Goal: Find specific page/section: Find specific page/section

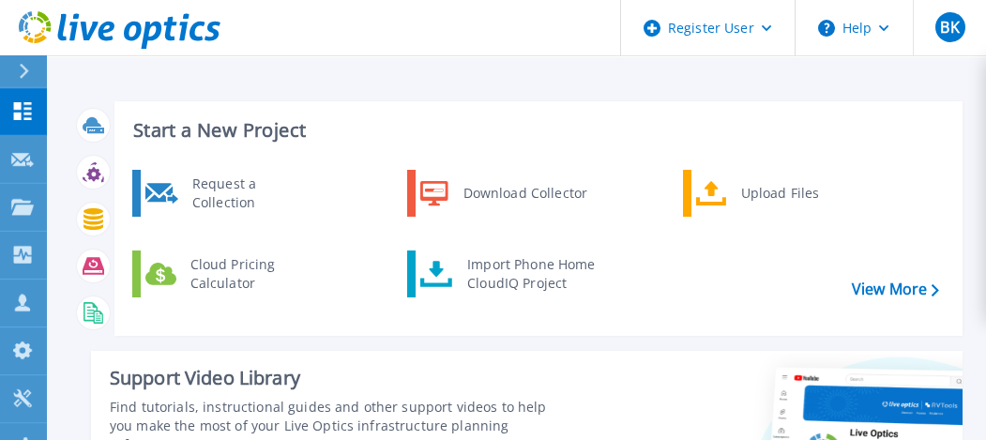
click at [25, 109] on icon at bounding box center [23, 111] width 18 height 18
click at [25, 155] on icon at bounding box center [22, 160] width 23 height 14
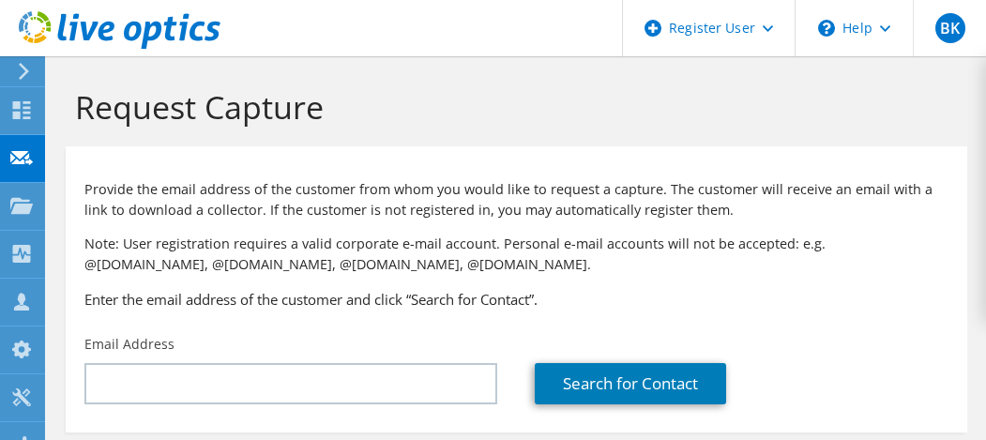
click at [24, 202] on icon at bounding box center [21, 206] width 23 height 18
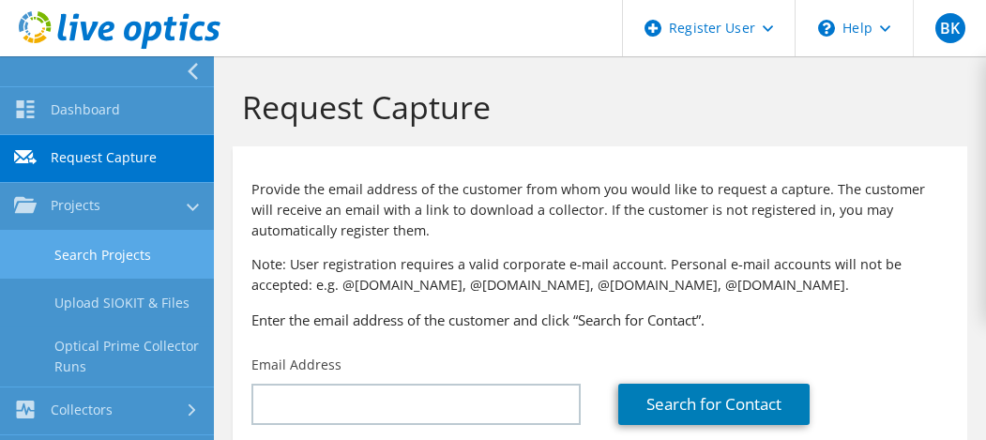
click at [130, 241] on link "Search Projects" at bounding box center [107, 255] width 214 height 48
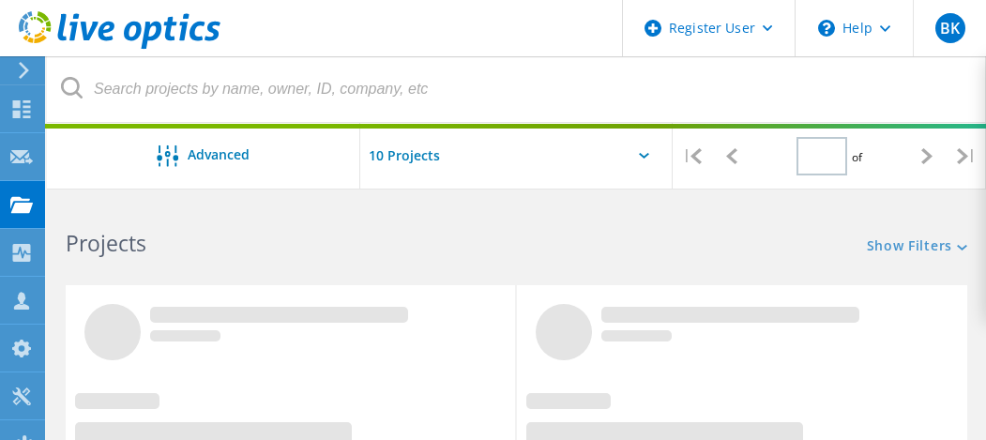
type input "1"
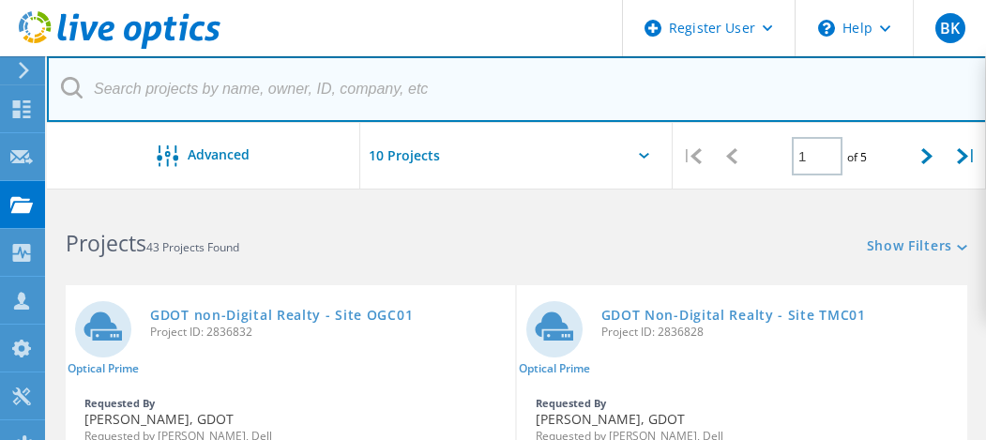
click at [283, 88] on input "text" at bounding box center [517, 89] width 940 height 66
paste input "aaron.ferraro@cdw.com"
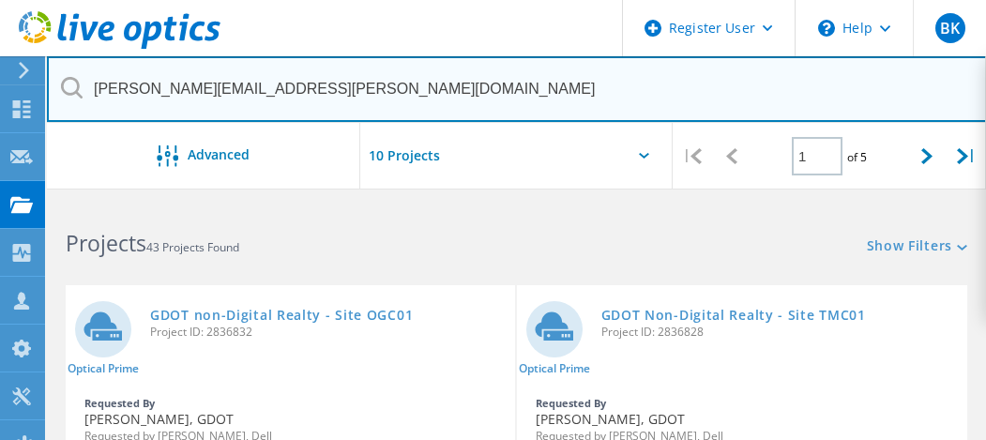
type input "aaron.ferraro@cdw.com"
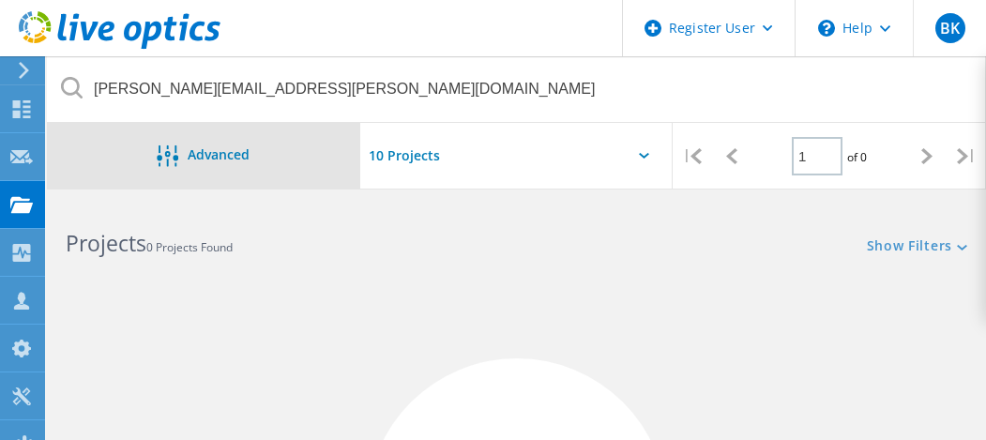
click at [258, 154] on div "Advanced" at bounding box center [203, 156] width 313 height 23
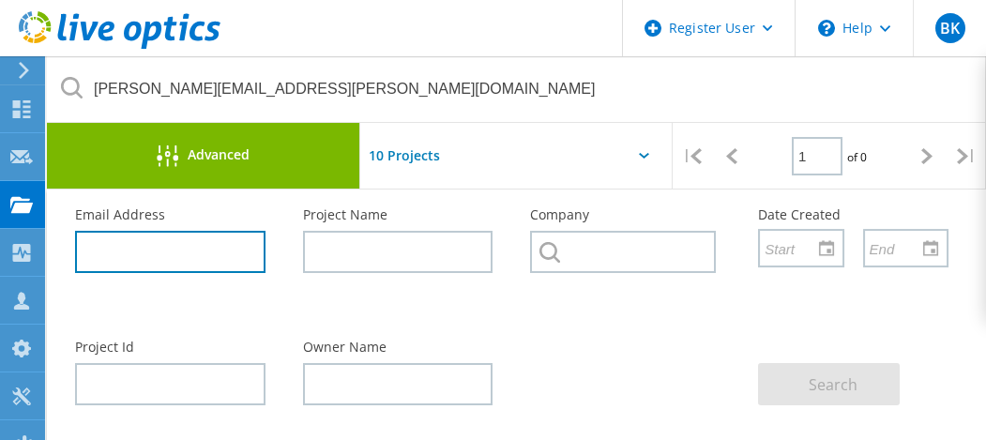
click at [190, 245] on input "text" at bounding box center [170, 252] width 191 height 42
paste input "aaron.ferraro@cdw.com"
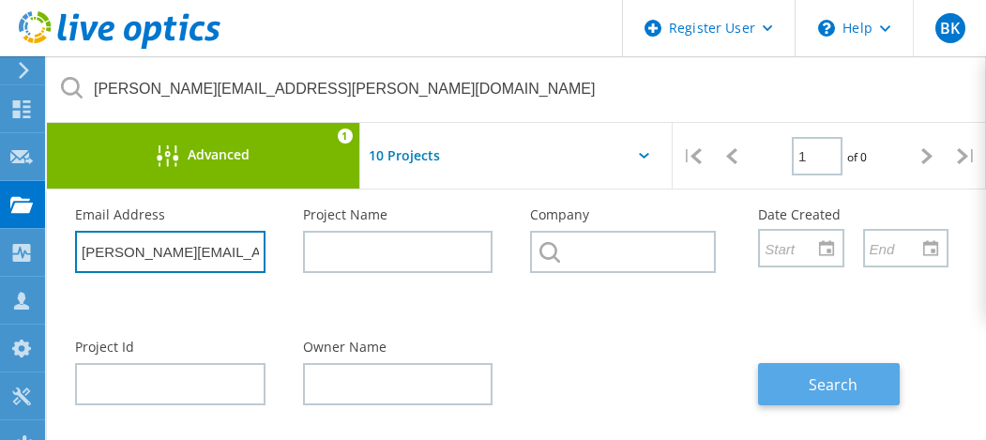
type input "aaron.ferraro@cdw.com"
click at [820, 380] on span "Search" at bounding box center [833, 384] width 49 height 21
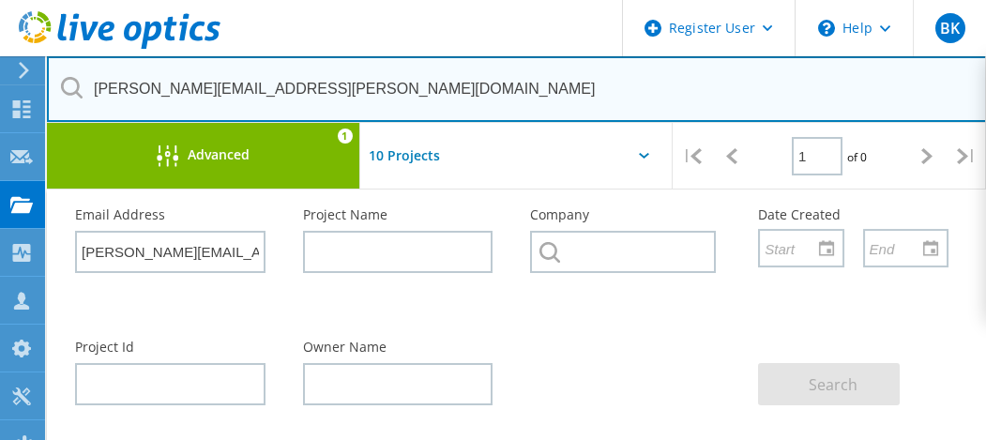
drag, startPoint x: 265, startPoint y: 100, endPoint x: 64, endPoint y: 94, distance: 201.0
click at [64, 94] on div "aaron.ferraro@cdw.com" at bounding box center [516, 89] width 939 height 67
